Goal: Information Seeking & Learning: Learn about a topic

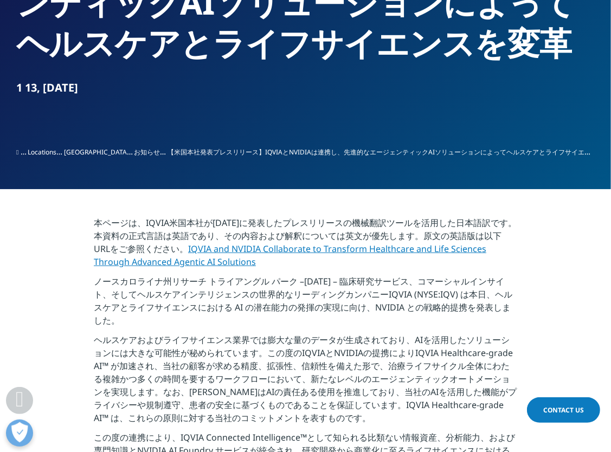
scroll to position [217, 0]
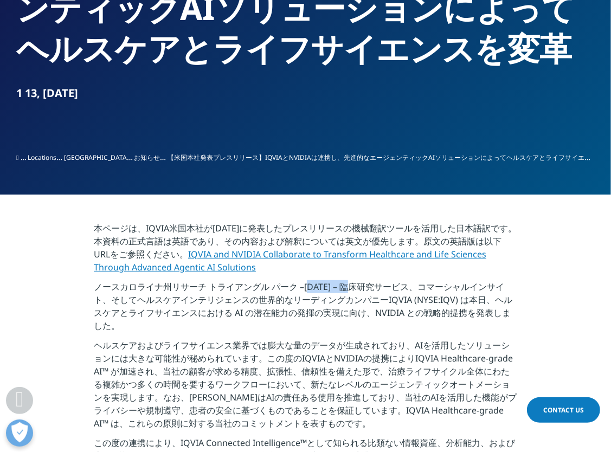
drag, startPoint x: 306, startPoint y: 287, endPoint x: 362, endPoint y: 287, distance: 56.4
click at [362, 287] on p "ノースカロライナ州リサーチ トライアングル パーク –[DATE] – 臨床研究サービス、コマーシャルインサイト、そしてヘルスケアインテリジェンスの世界的なリ…" at bounding box center [306, 309] width 424 height 59
drag, startPoint x: 362, startPoint y: 287, endPoint x: 307, endPoint y: 286, distance: 55.3
click at [307, 286] on p "ノースカロライナ州リサーチ トライアングル パーク –[DATE] – 臨床研究サービス、コマーシャルインサイト、そしてヘルスケアインテリジェンスの世界的なリ…" at bounding box center [306, 309] width 424 height 59
drag, startPoint x: 304, startPoint y: 287, endPoint x: 367, endPoint y: 290, distance: 63.0
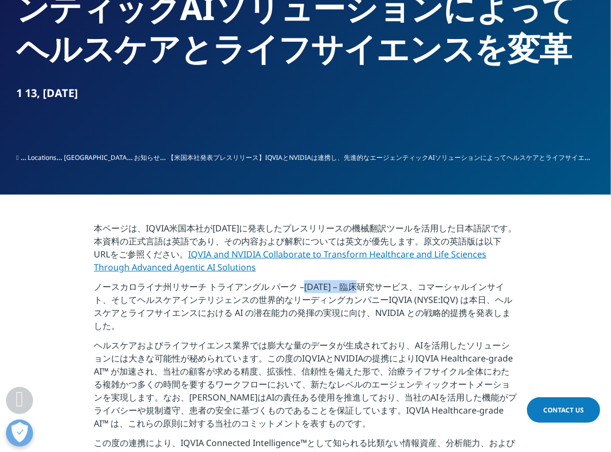
click at [367, 290] on p "ノースカロライナ州リサーチ トライアングル パーク –[DATE] – 臨床研究サービス、コマーシャルインサイト、そしてヘルスケアインテリジェンスの世界的なリ…" at bounding box center [306, 309] width 424 height 59
copy p "[DATE]"
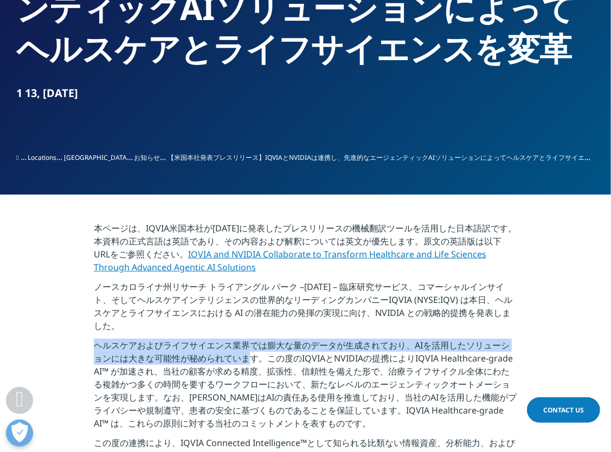
drag, startPoint x: 98, startPoint y: 348, endPoint x: 249, endPoint y: 361, distance: 152.4
click at [249, 361] on p "ヘルスケアおよびライフサイエンス業界では膨大な量のデータが生成されており、AIを活用したソリューションには大きな可能性が秘められています。この度のIQVIAと…" at bounding box center [306, 388] width 424 height 98
copy p "ヘルスケアおよびライフサイエンス業界では膨大な量のデータが生成されており、AIを活用したソリューションには大きな可能性が秘められていま"
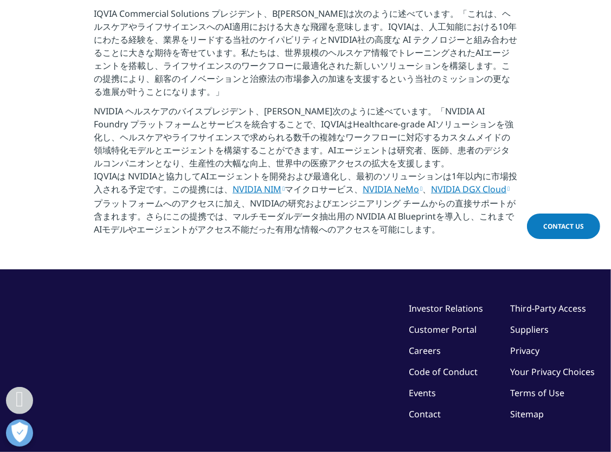
scroll to position [759, 0]
